Goal: Transaction & Acquisition: Purchase product/service

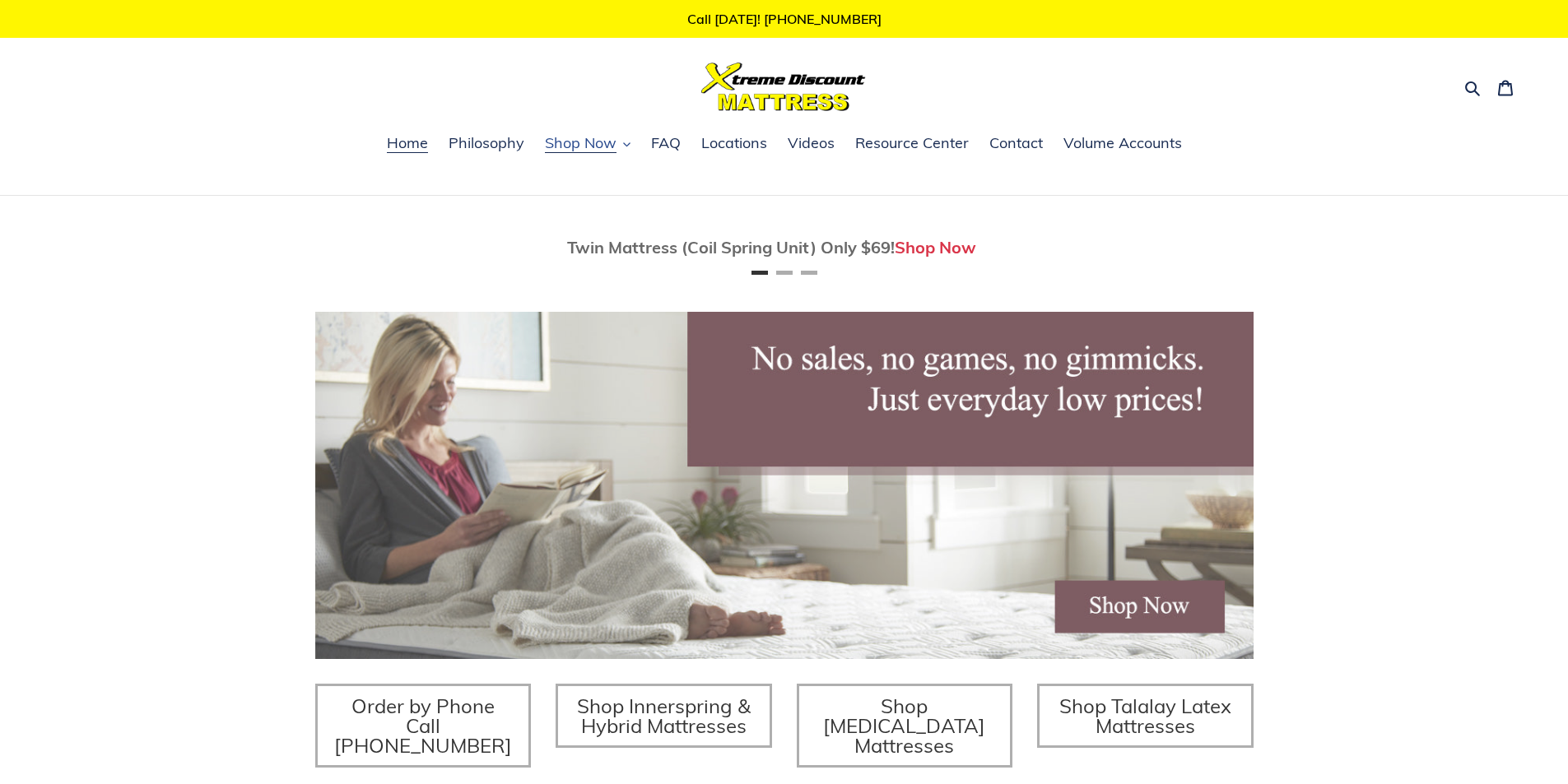
click at [625, 146] on icon "button" at bounding box center [626, 145] width 7 height 4
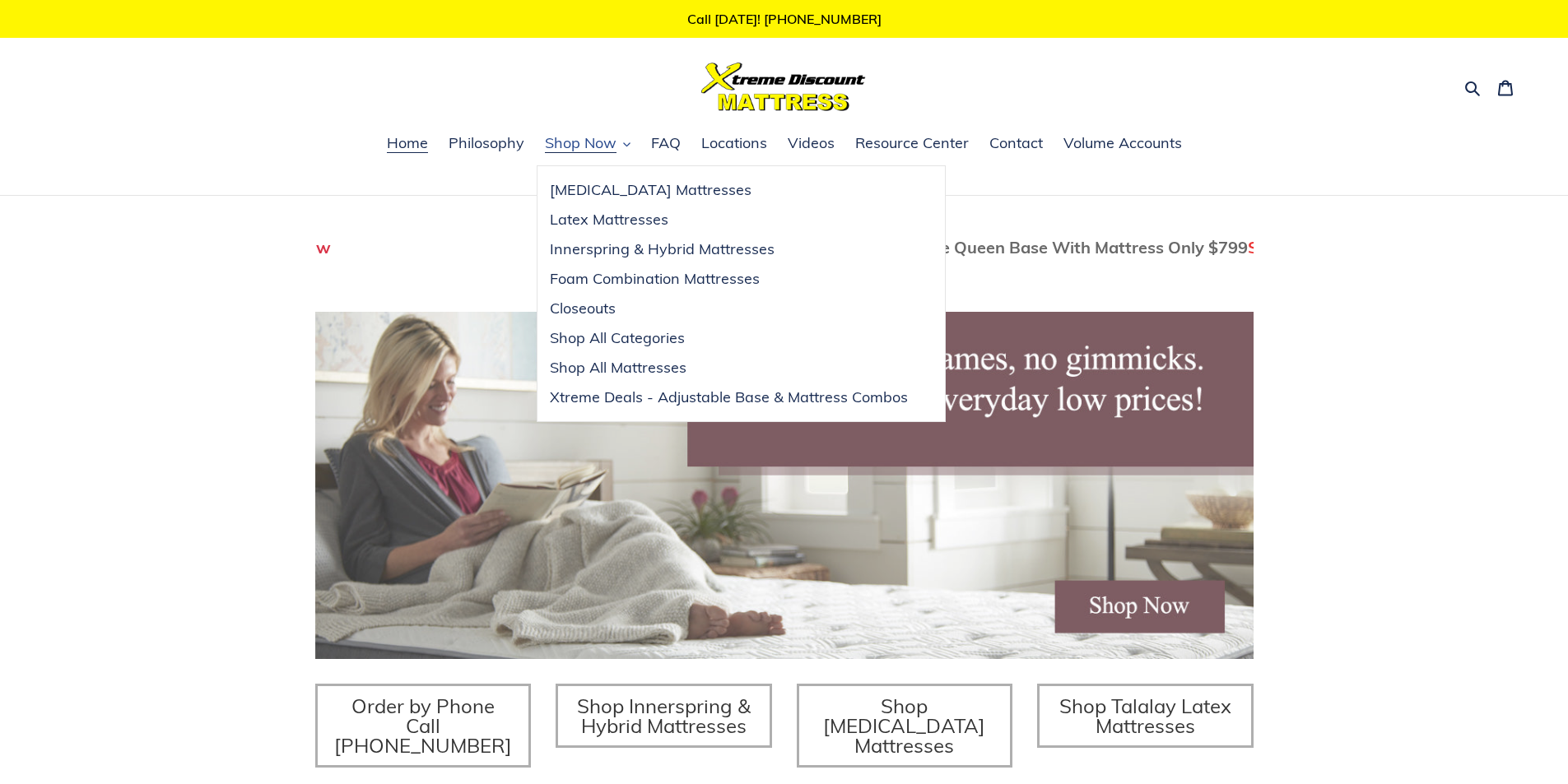
scroll to position [0, 938]
click at [692, 400] on span "Xtreme Deals - Adjustable Base & Mattress Combos" at bounding box center [729, 397] width 358 height 20
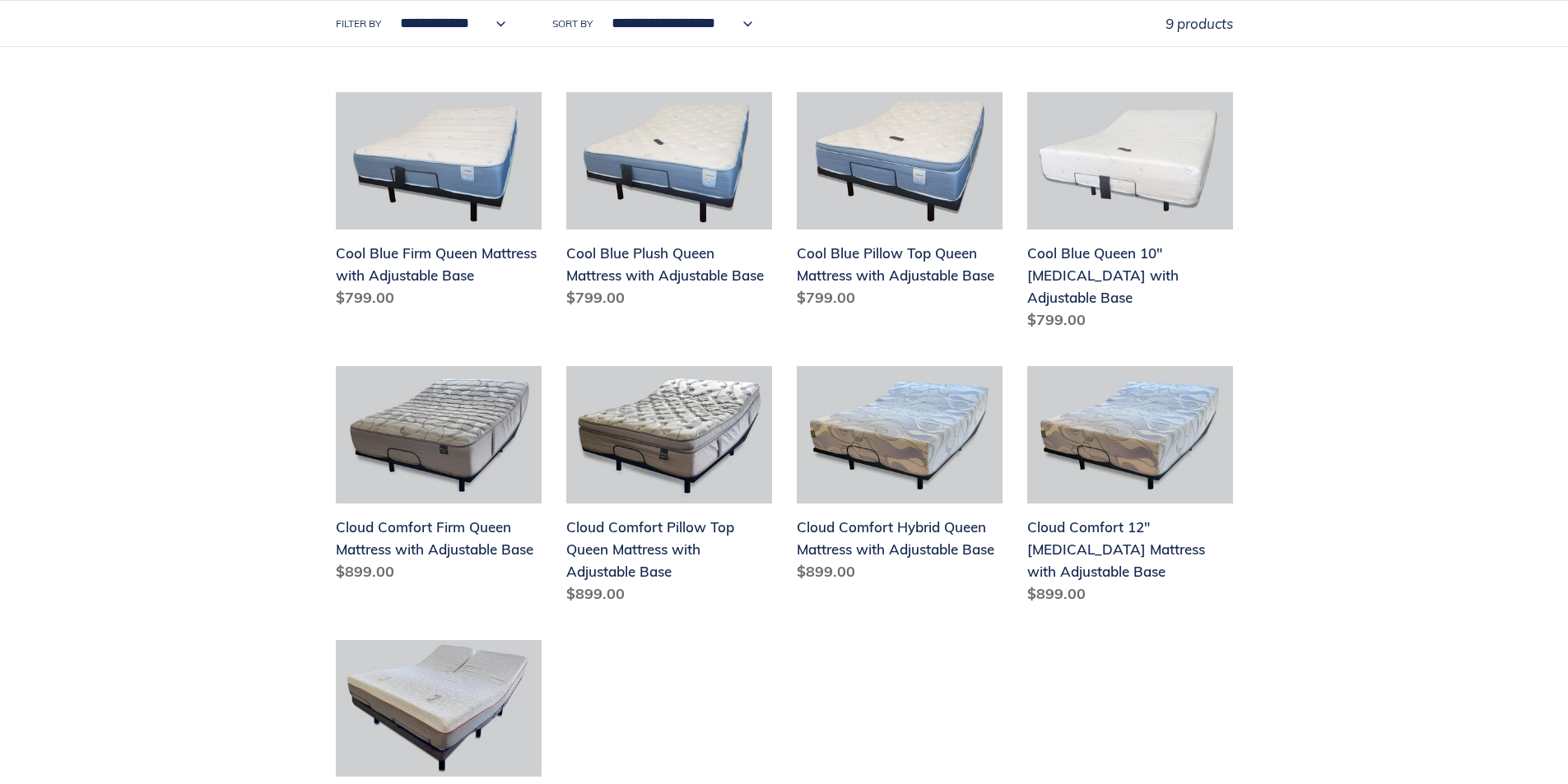
scroll to position [740, 0]
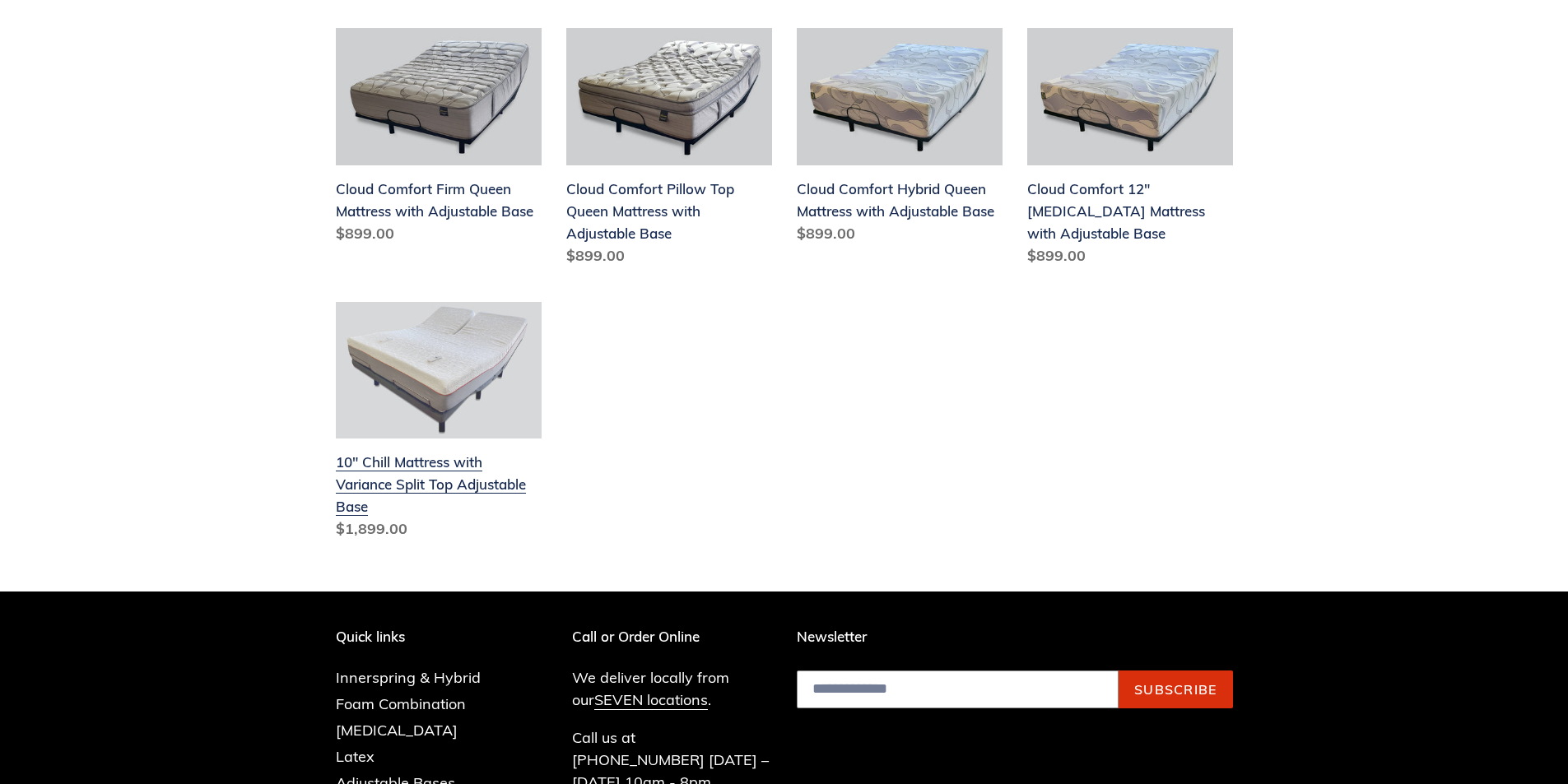
click at [381, 449] on link "10" Chill Mattress with Variance Split Top Adjustable Base" at bounding box center [438, 425] width 205 height 245
